Goal: Complete application form

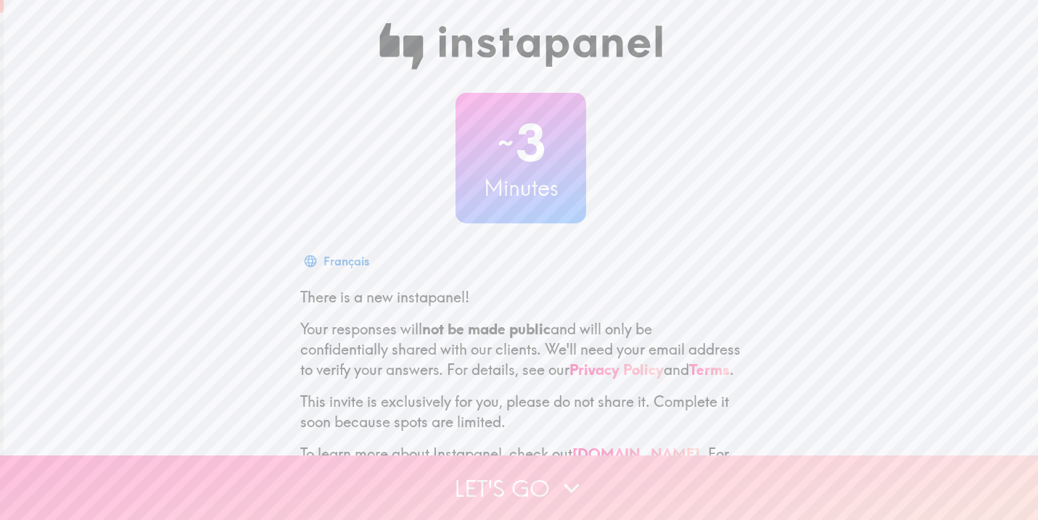
click at [649, 467] on button "Let's go" at bounding box center [519, 488] width 1038 height 65
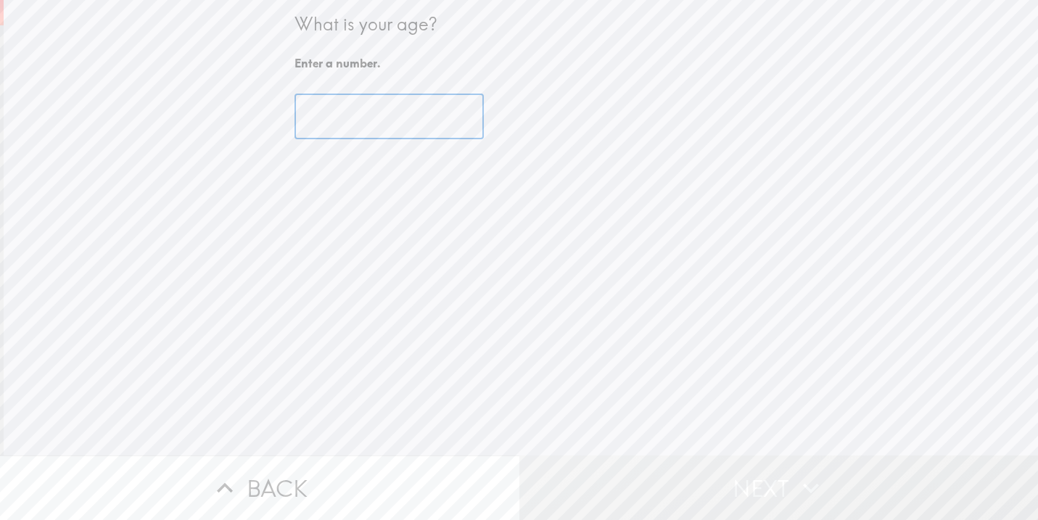
drag, startPoint x: 368, startPoint y: 122, endPoint x: 378, endPoint y: 133, distance: 14.9
click at [368, 122] on input "number" at bounding box center [389, 116] width 189 height 45
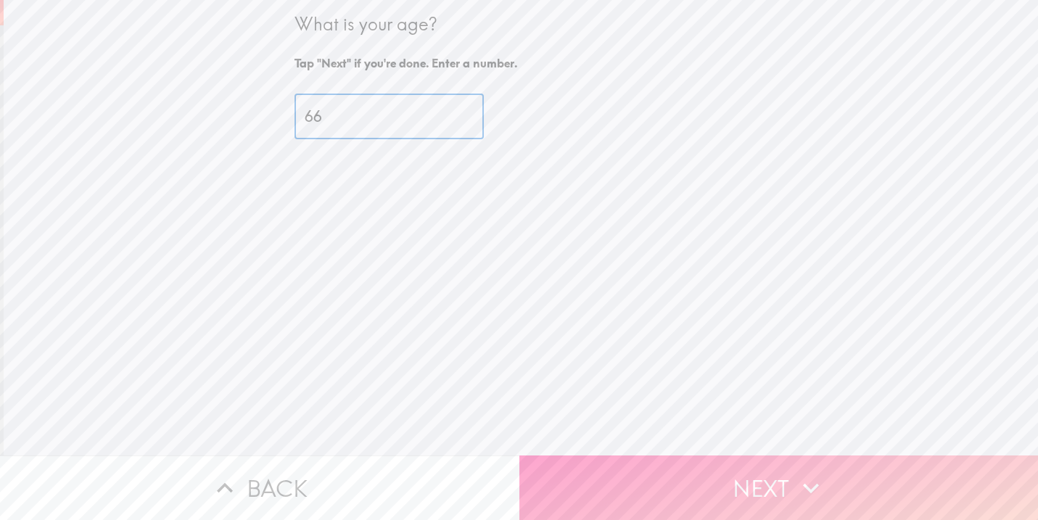
type input "66"
click at [795, 472] on icon "button" at bounding box center [811, 488] width 32 height 32
click at [790, 467] on div "Back Next" at bounding box center [519, 488] width 1038 height 65
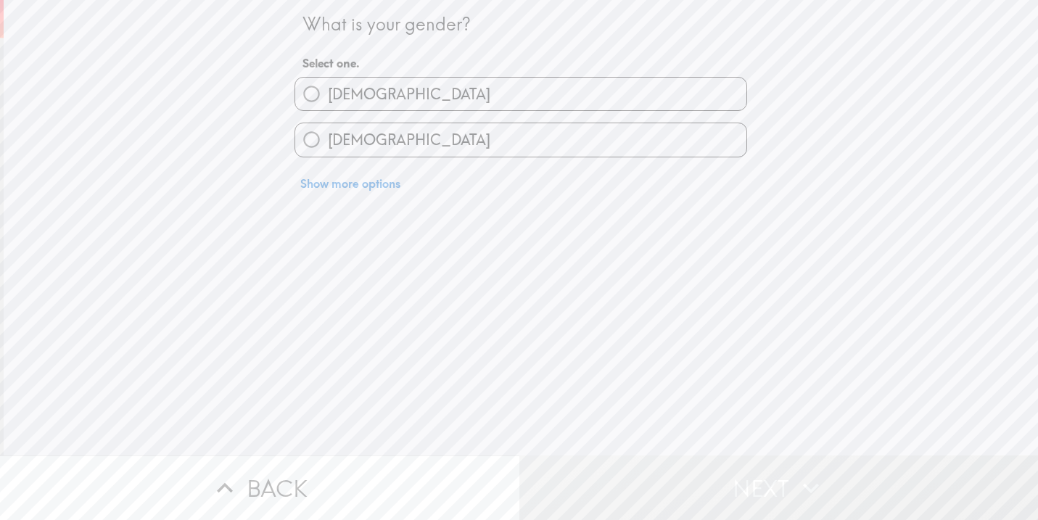
click at [430, 77] on div "[DEMOGRAPHIC_DATA]" at bounding box center [521, 94] width 453 height 34
click at [419, 94] on label "[DEMOGRAPHIC_DATA]" at bounding box center [520, 94] width 451 height 33
click at [328, 94] on input "[DEMOGRAPHIC_DATA]" at bounding box center [311, 94] width 33 height 33
radio input "true"
click at [419, 94] on label "[DEMOGRAPHIC_DATA]" at bounding box center [520, 94] width 451 height 33
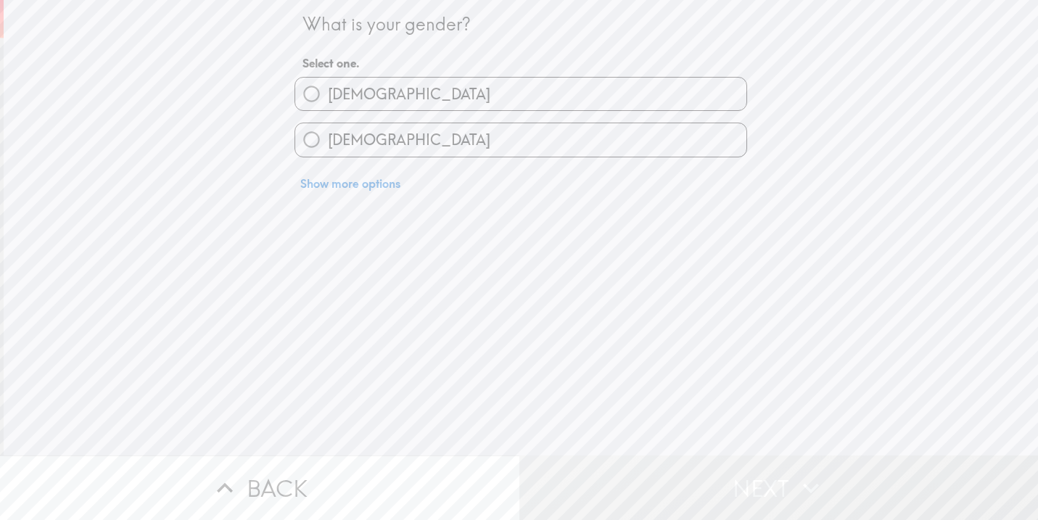
click at [328, 94] on input "[DEMOGRAPHIC_DATA]" at bounding box center [311, 94] width 33 height 33
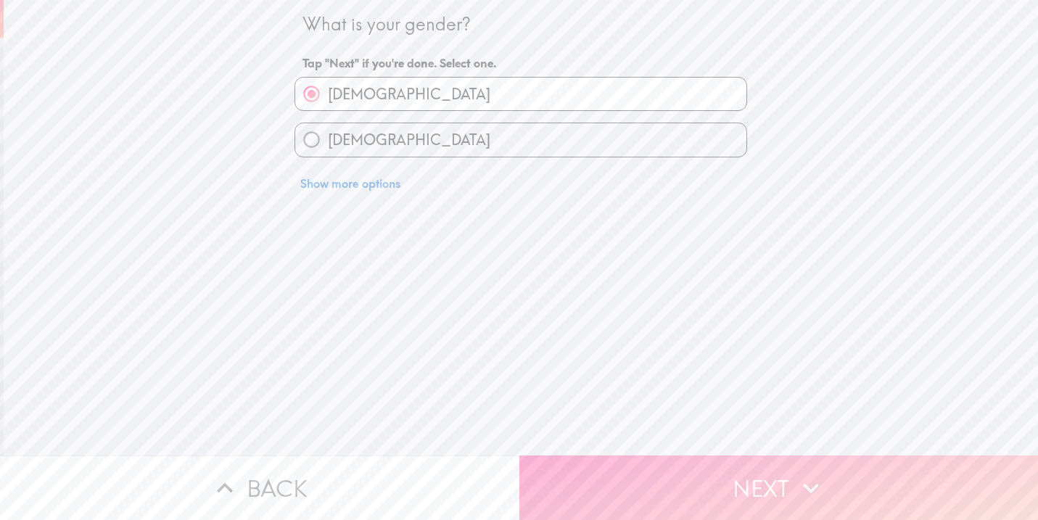
click at [688, 480] on button "Next" at bounding box center [780, 488] width 520 height 65
click at [688, 480] on div "Back Next" at bounding box center [519, 488] width 1038 height 65
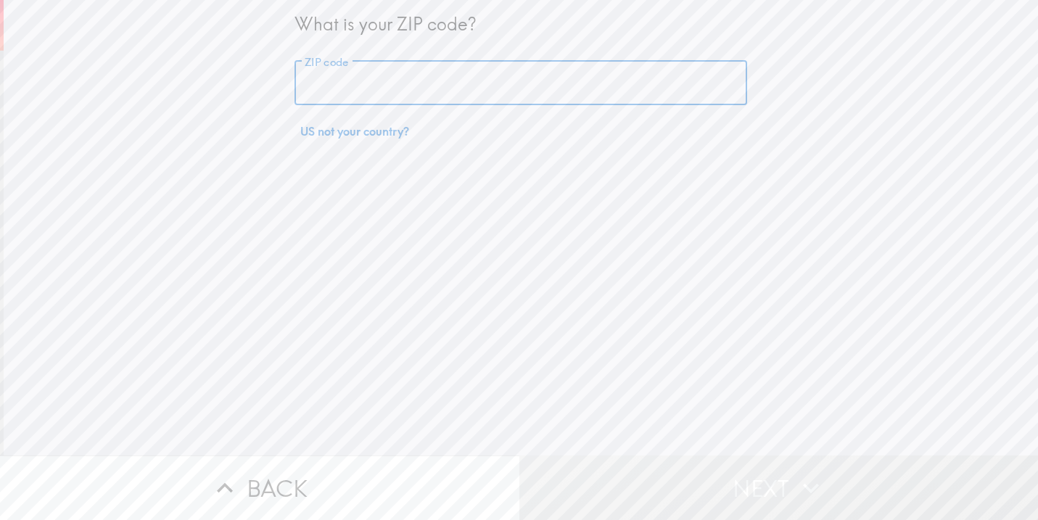
click at [390, 67] on input "ZIP code" at bounding box center [521, 83] width 453 height 45
type input "75043"
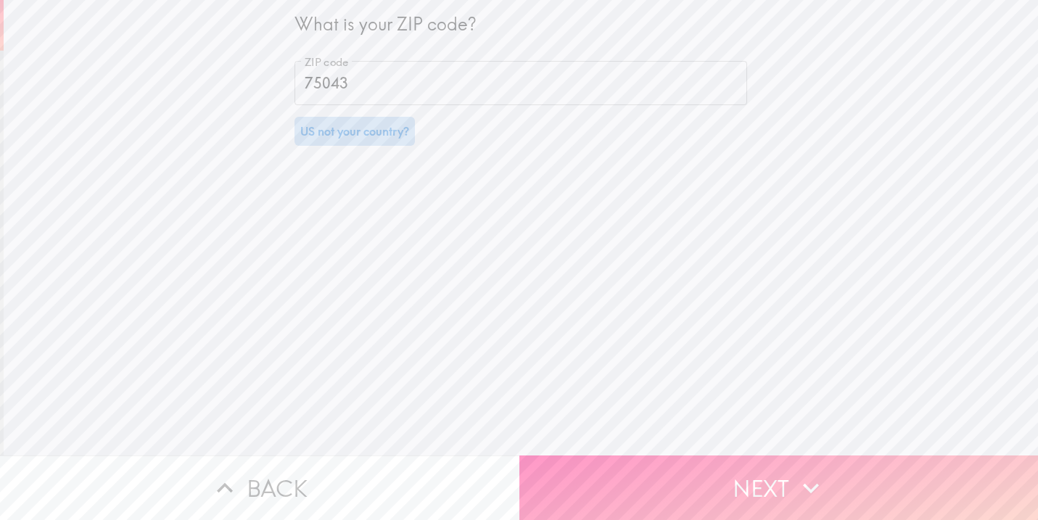
click at [399, 118] on button "US not your country?" at bounding box center [355, 131] width 120 height 29
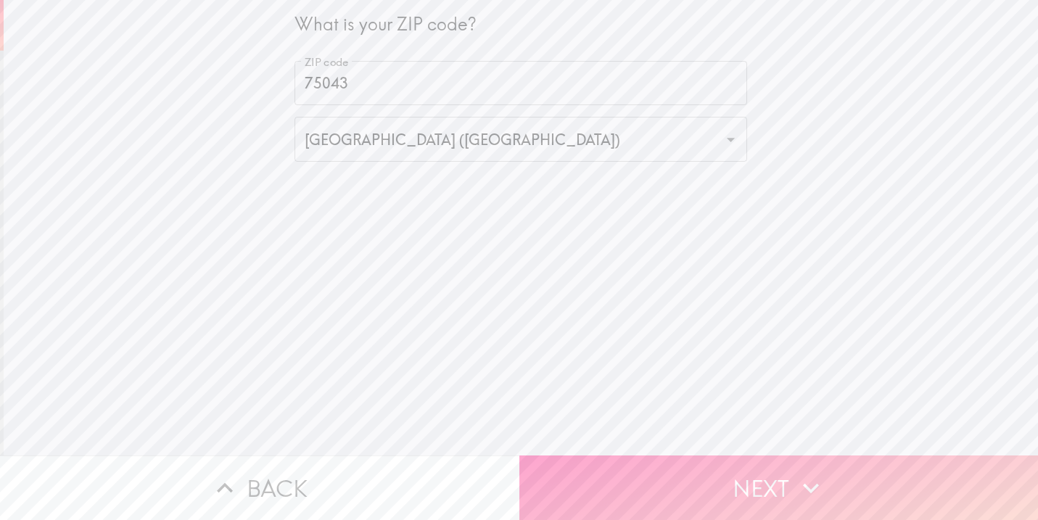
click at [694, 506] on button "Next" at bounding box center [780, 488] width 520 height 65
click at [689, 481] on button "Next" at bounding box center [780, 488] width 520 height 65
click at [689, 481] on div "Back Next" at bounding box center [519, 488] width 1038 height 65
